Goal: Information Seeking & Learning: Learn about a topic

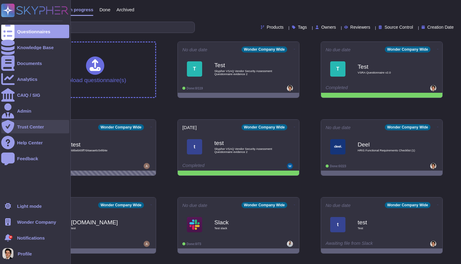
click at [29, 127] on div "Trust Center" at bounding box center [30, 126] width 27 height 5
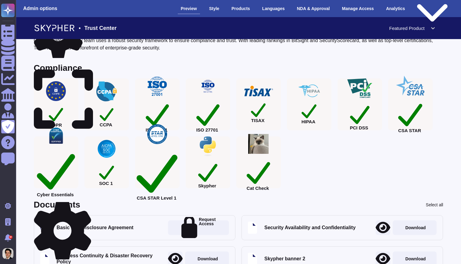
scroll to position [74, 0]
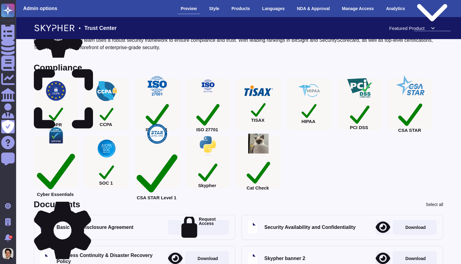
click at [429, 8] on div "Public version" at bounding box center [432, 8] width 37 height 45
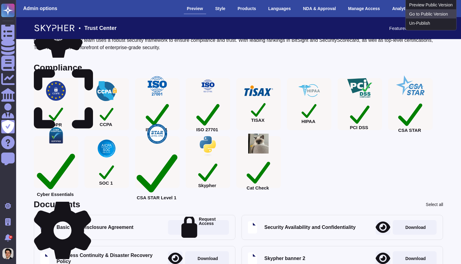
click at [425, 19] on link "Go to Public Version" at bounding box center [431, 13] width 51 height 9
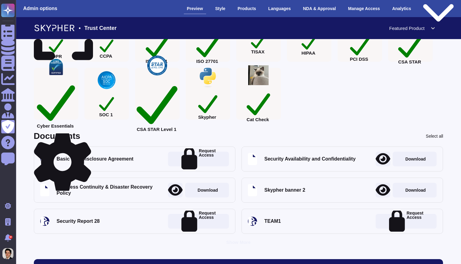
scroll to position [157, 0]
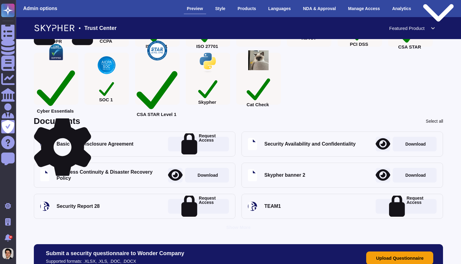
click at [157, 90] on div "CSA STAR Level 1" at bounding box center [157, 90] width 41 height 51
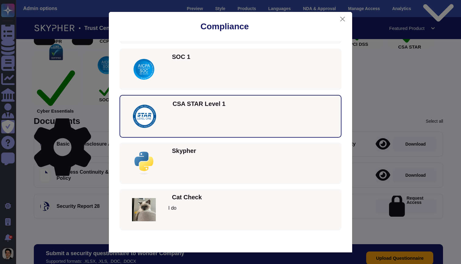
click at [93, 123] on div "Compliance GDPR Skypher complies with GDPR Privacy Shield CCPA Skypher complies…" at bounding box center [230, 132] width 461 height 264
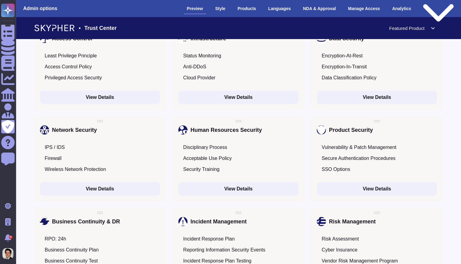
scroll to position [461, 0]
